Goal: Task Accomplishment & Management: Complete application form

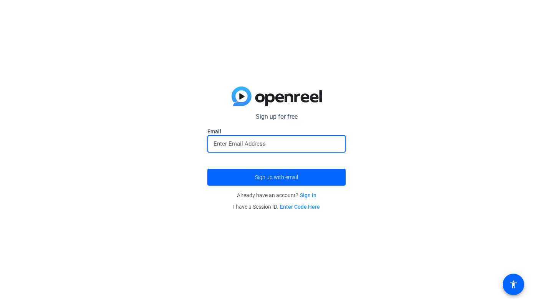
click at [246, 143] on input "email" at bounding box center [276, 143] width 126 height 9
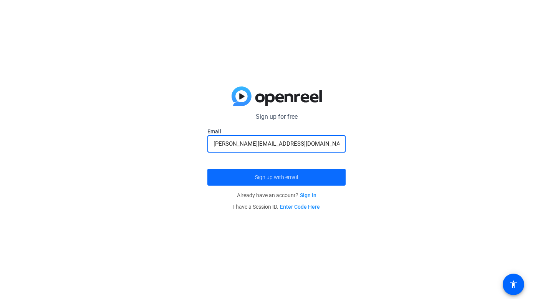
click at [271, 177] on span "Sign up with email" at bounding box center [276, 177] width 43 height 0
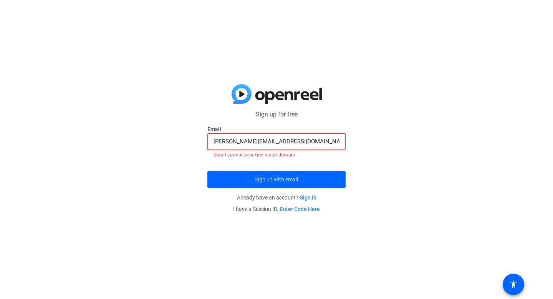
click at [297, 139] on input "[PERSON_NAME][EMAIL_ADDRESS][DOMAIN_NAME]" at bounding box center [276, 141] width 126 height 9
type input "[PERSON_NAME][EMAIL_ADDRESS][DOMAIN_NAME]"
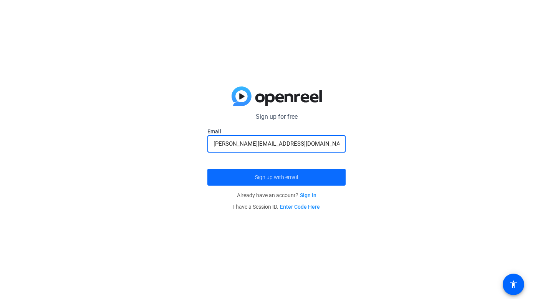
click at [303, 180] on span "submit" at bounding box center [276, 177] width 138 height 18
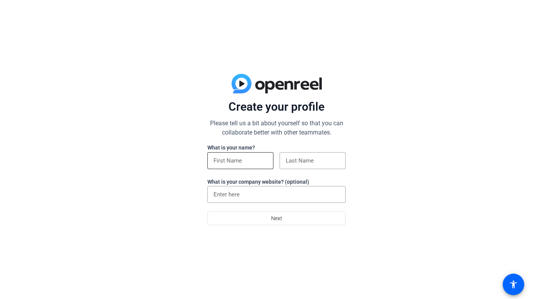
click at [229, 159] on input at bounding box center [240, 160] width 54 height 9
type input "Jill"
type input "Goldsmith"
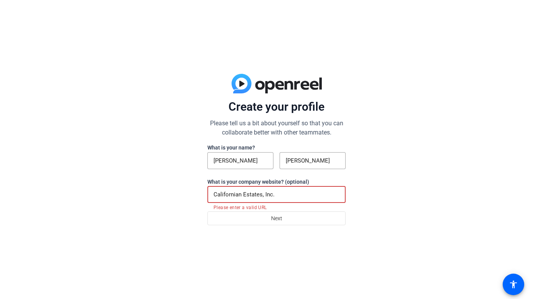
click at [282, 194] on input "Californian Estates, Inc." at bounding box center [276, 194] width 126 height 9
type input "C"
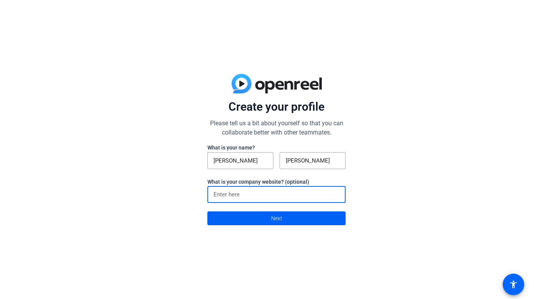
click at [291, 220] on span at bounding box center [276, 218] width 137 height 18
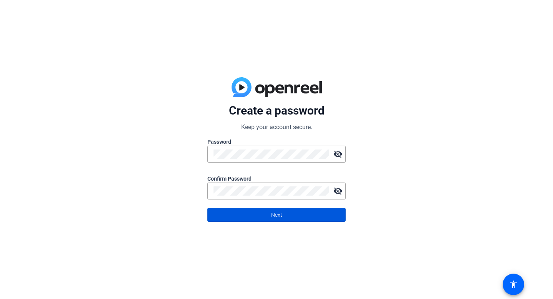
click at [265, 218] on span at bounding box center [276, 214] width 137 height 18
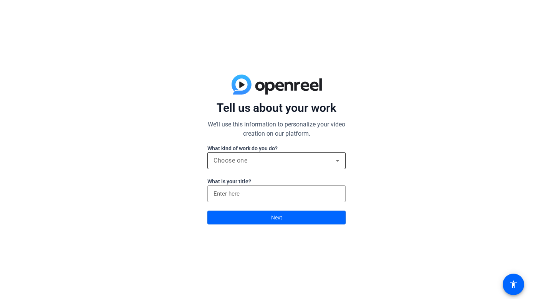
click at [339, 159] on icon at bounding box center [337, 160] width 9 height 9
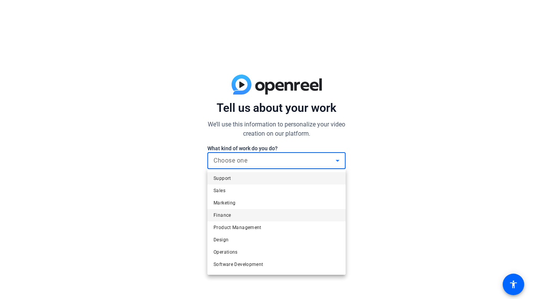
scroll to position [23, 0]
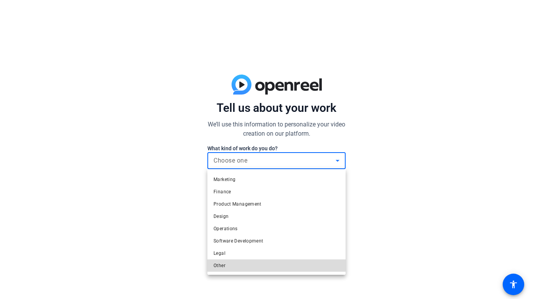
click at [289, 263] on mat-option "Other" at bounding box center [276, 265] width 138 height 12
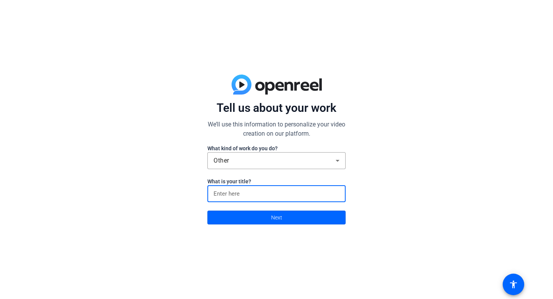
click at [241, 192] on input at bounding box center [276, 193] width 126 height 9
type input "Realtor"
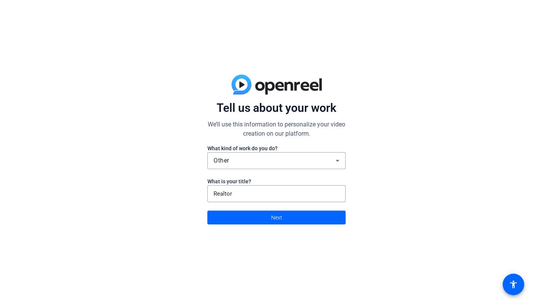
click at [274, 228] on div "Tell us about your work We’ll use this information to personalize your video cr…" at bounding box center [276, 149] width 553 height 299
click at [279, 219] on span "Next" at bounding box center [276, 217] width 11 height 15
